Goal: Task Accomplishment & Management: Complete application form

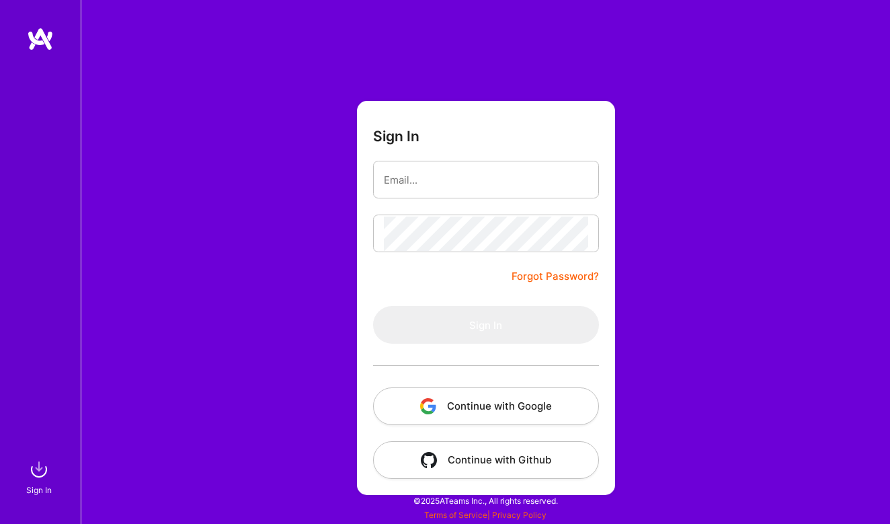
click at [559, 396] on button "Continue with Google" at bounding box center [486, 406] width 226 height 38
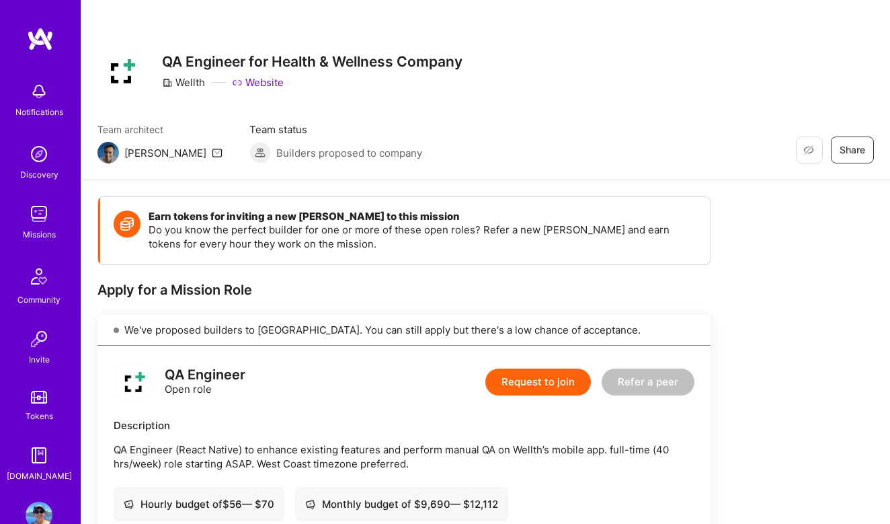
click at [45, 211] on img at bounding box center [39, 213] width 27 height 27
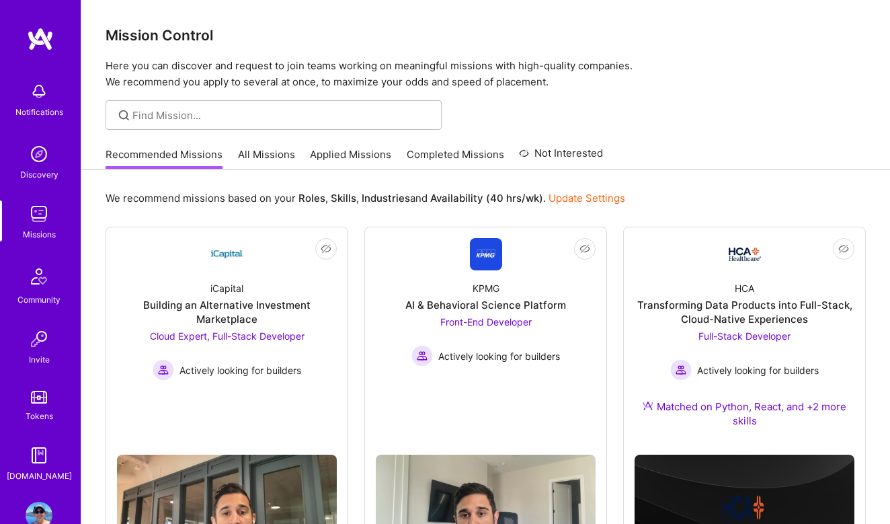
click at [265, 157] on link "All Missions" at bounding box center [266, 158] width 57 height 22
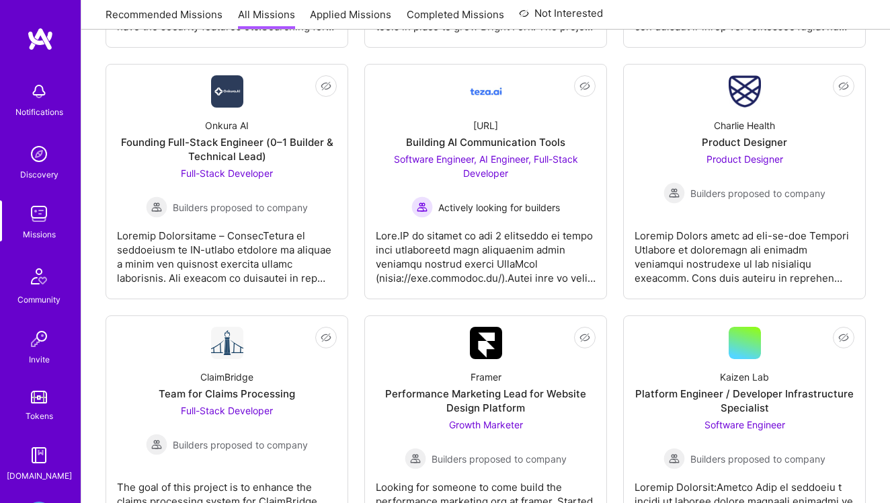
scroll to position [450, 0]
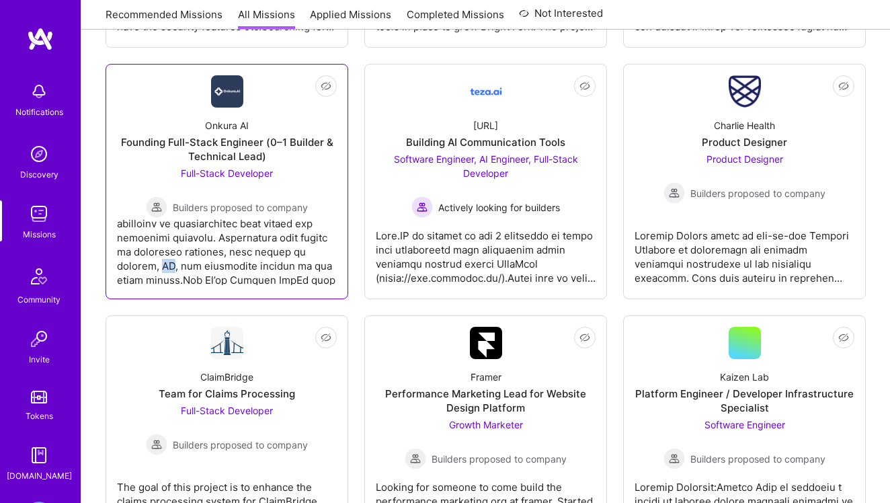
click at [224, 242] on div at bounding box center [227, 251] width 220 height 67
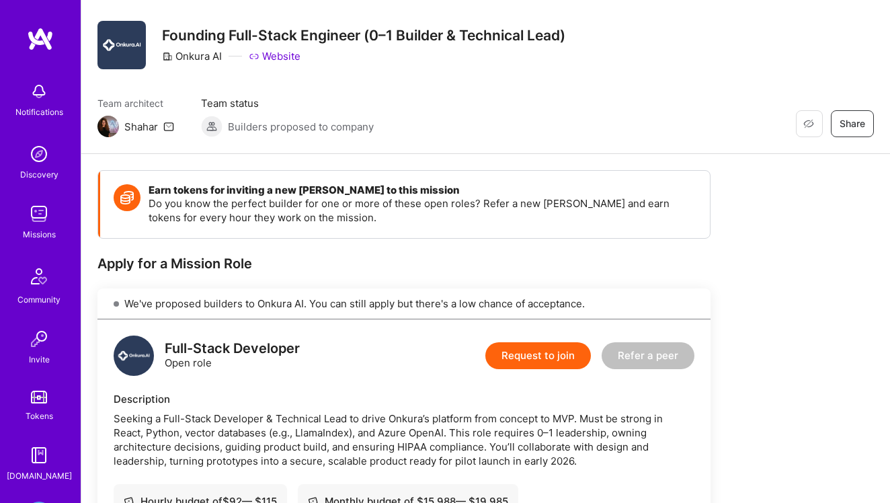
scroll to position [26, 0]
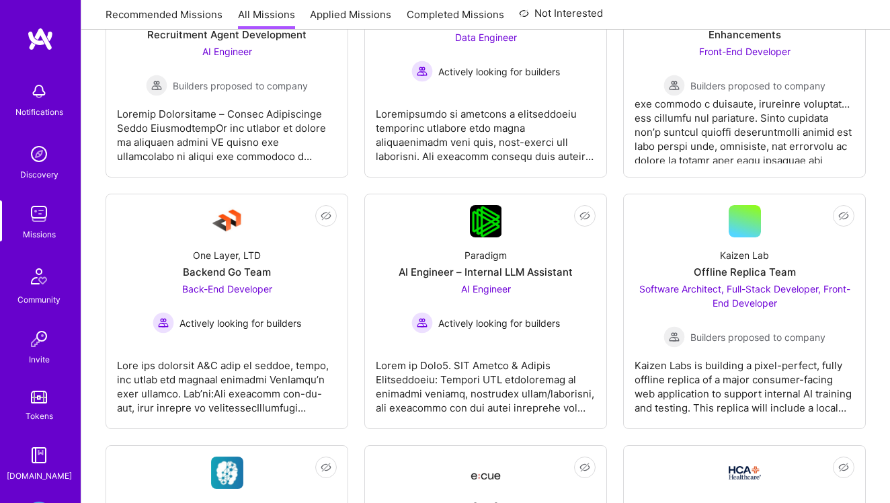
scroll to position [81, 0]
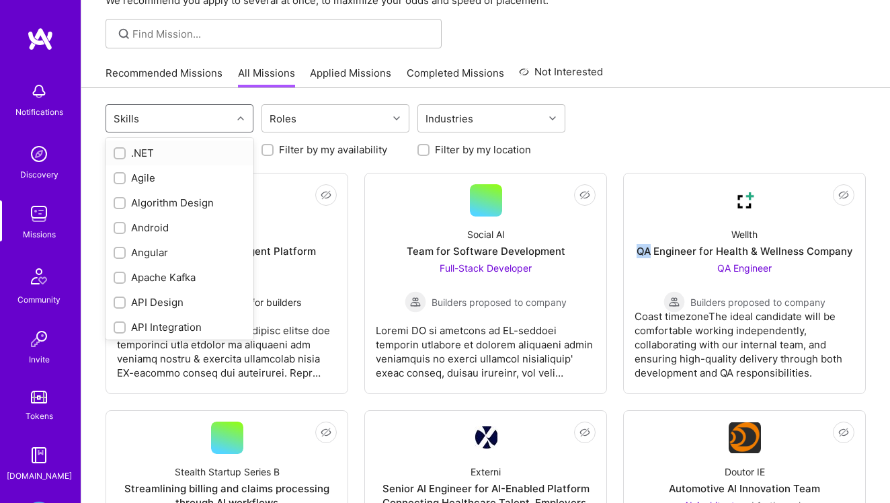
click at [174, 117] on div "Skills" at bounding box center [169, 118] width 126 height 27
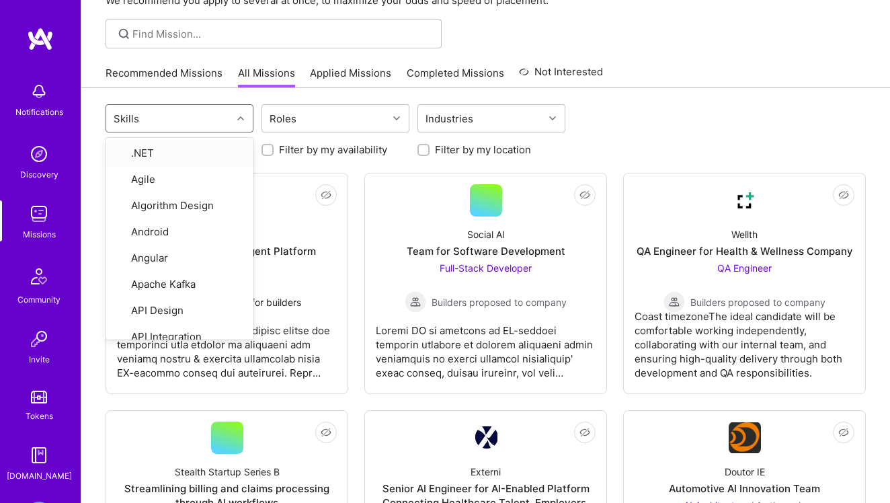
click at [169, 117] on div "Skills" at bounding box center [169, 118] width 126 height 27
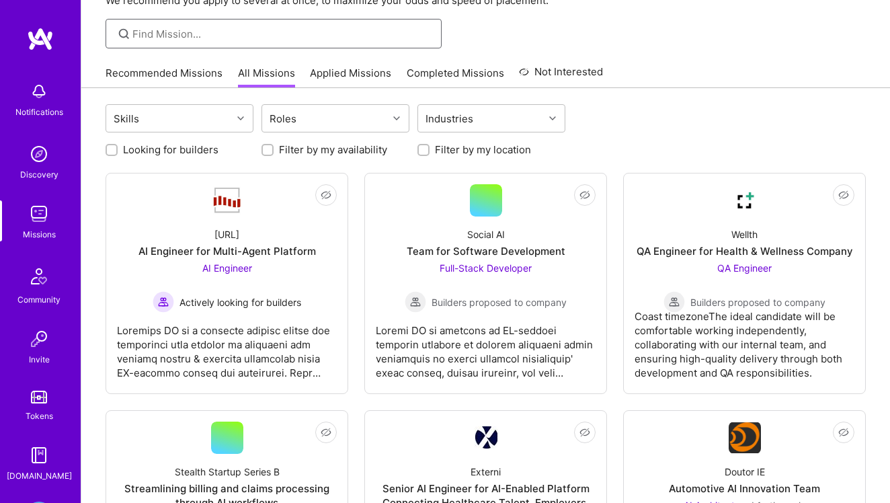
click at [190, 32] on input at bounding box center [281, 34] width 299 height 14
type input "qa"
click at [202, 75] on link "Recommended Missions" at bounding box center [164, 77] width 117 height 22
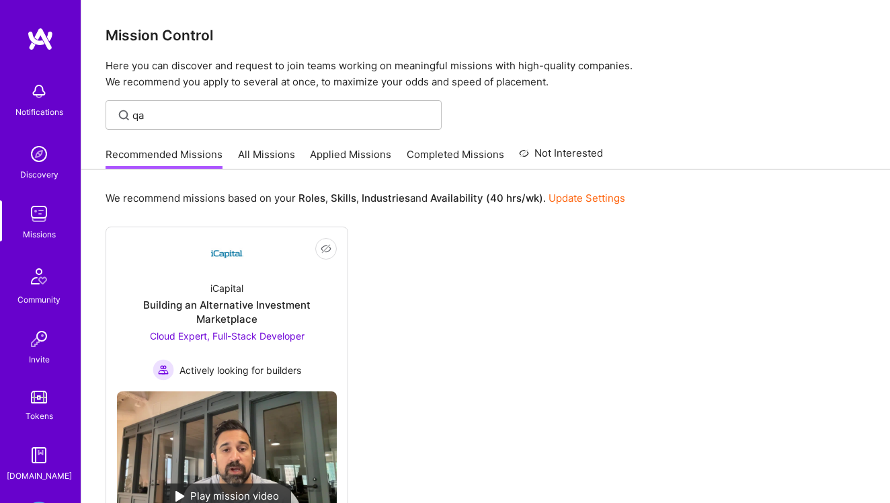
click at [265, 159] on link "All Missions" at bounding box center [266, 158] width 57 height 22
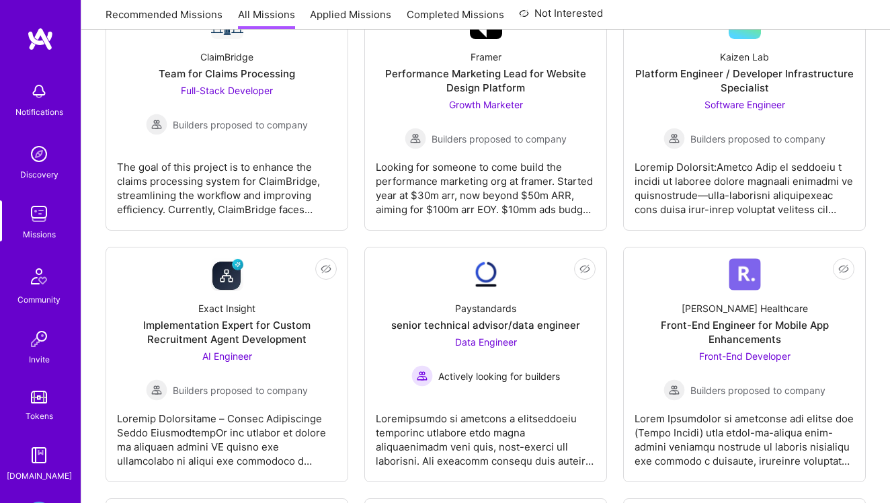
scroll to position [1291, 0]
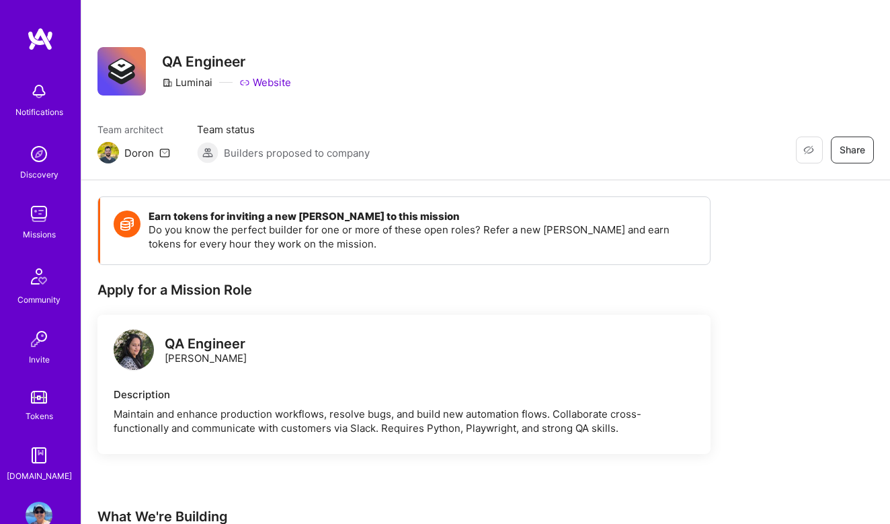
click at [188, 291] on div "Apply for a Mission Role" at bounding box center [404, 289] width 613 height 17
click at [266, 84] on link "Website" at bounding box center [265, 82] width 52 height 14
